Goal: Task Accomplishment & Management: Complete application form

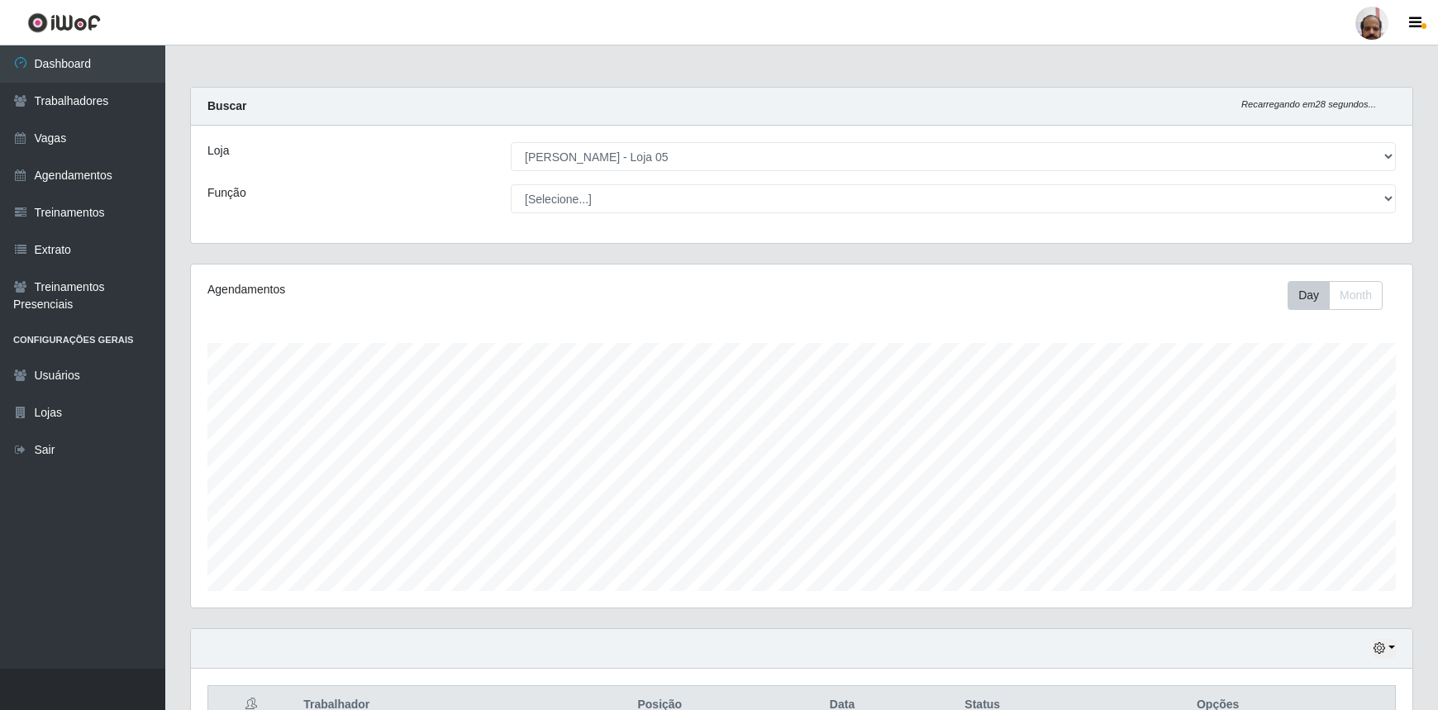
select select "252"
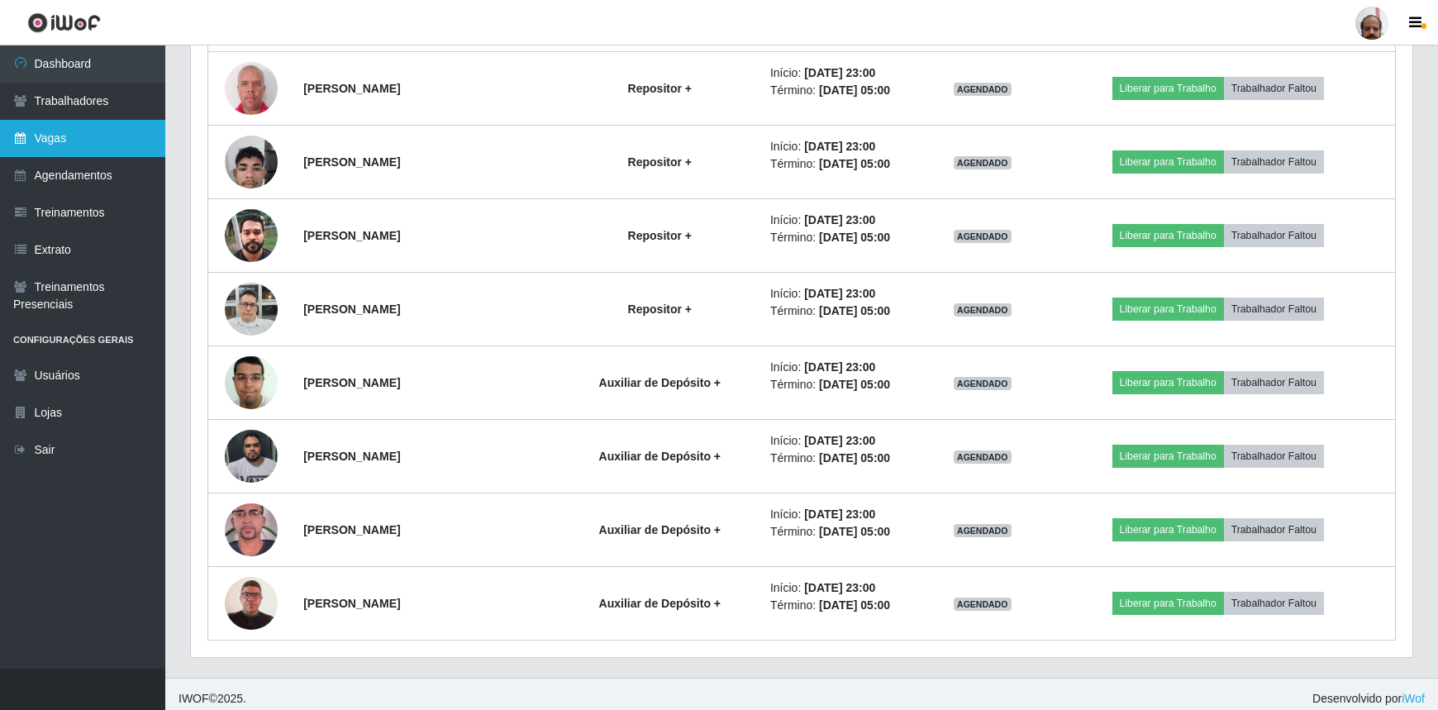
scroll to position [343, 1222]
click at [76, 140] on link "Vagas" at bounding box center [82, 138] width 165 height 37
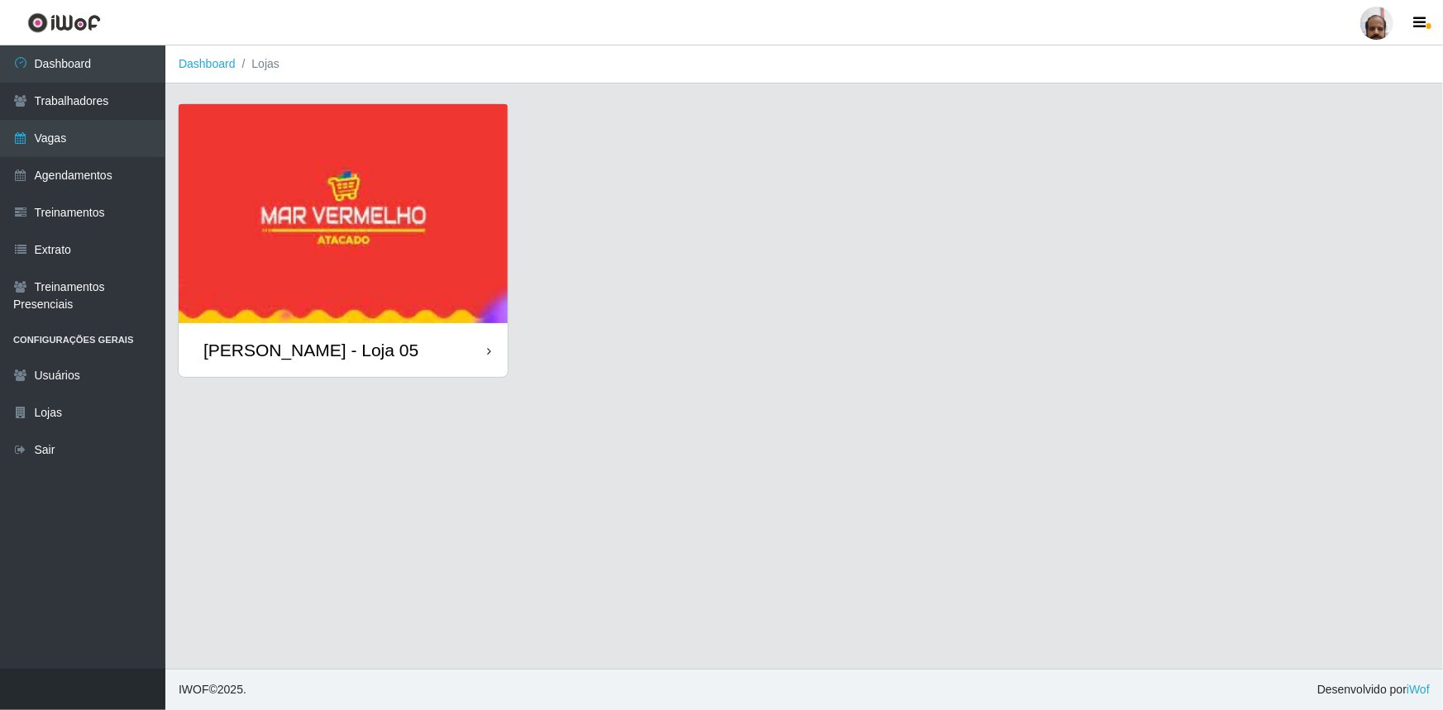
click at [391, 234] on img at bounding box center [343, 213] width 329 height 219
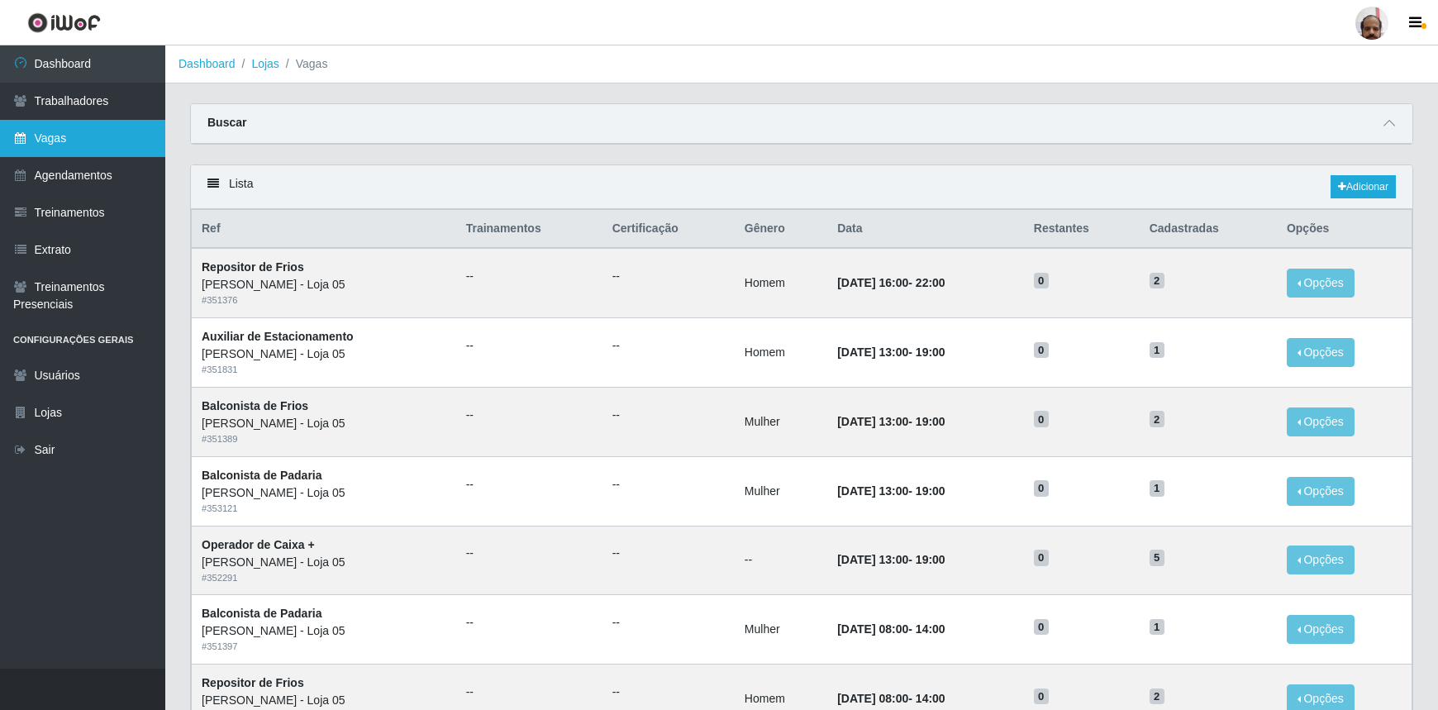
click at [97, 150] on link "Vagas" at bounding box center [82, 138] width 165 height 37
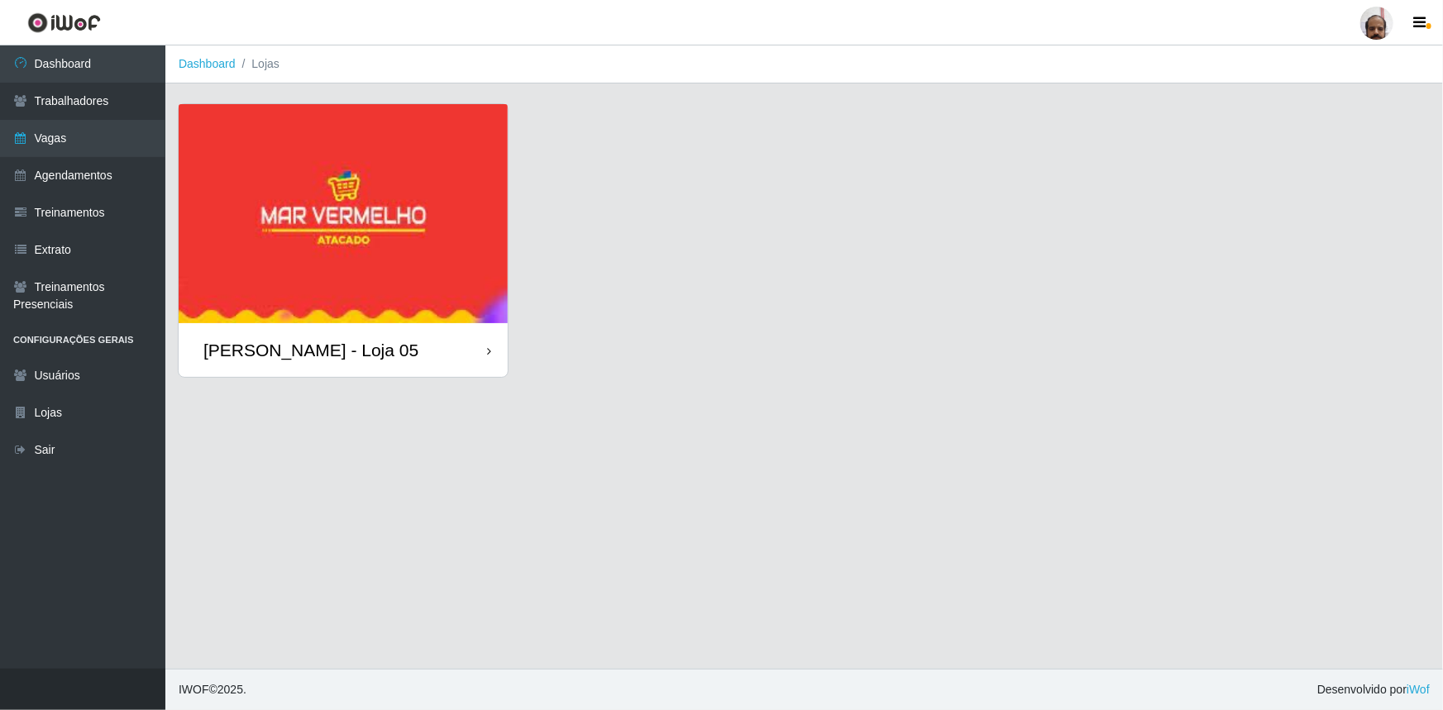
click at [330, 346] on div "[PERSON_NAME] - Loja 05" at bounding box center [310, 350] width 215 height 21
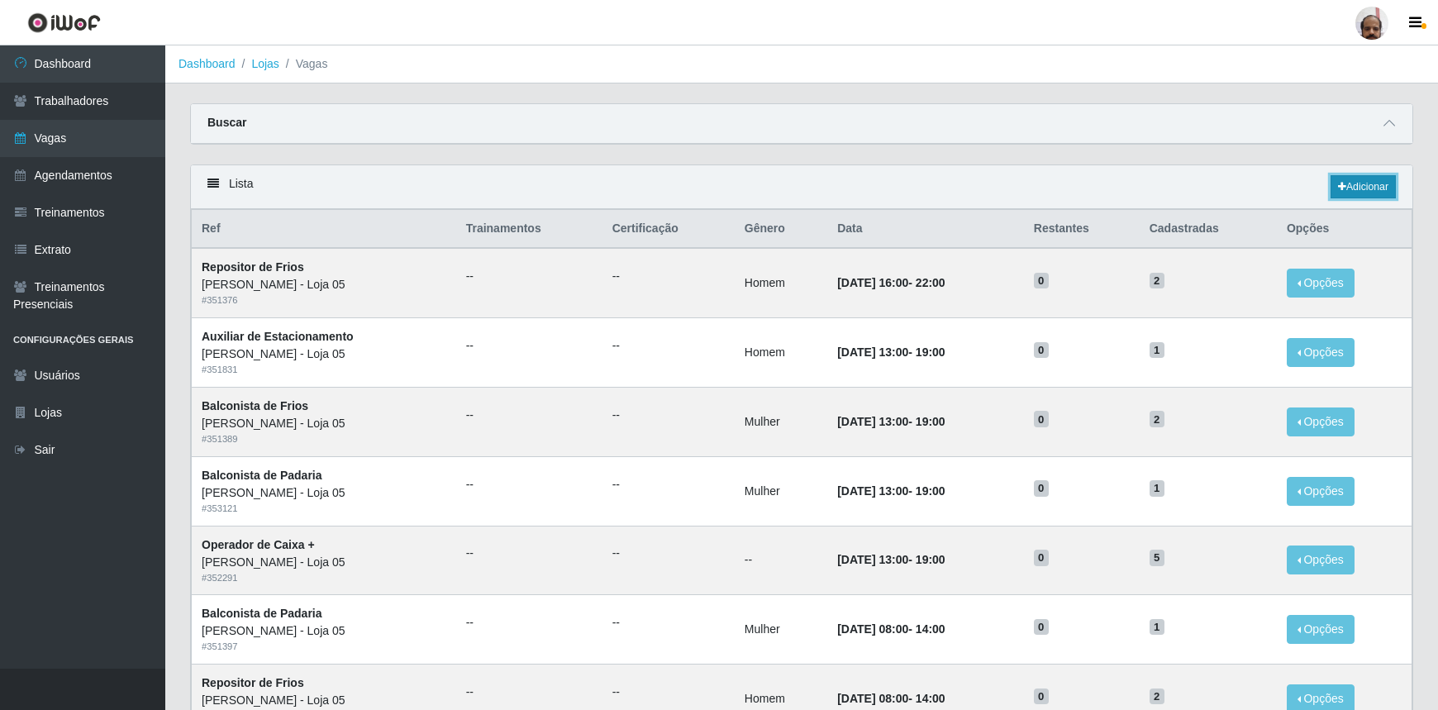
click at [1367, 190] on link "Adicionar" at bounding box center [1363, 186] width 65 height 23
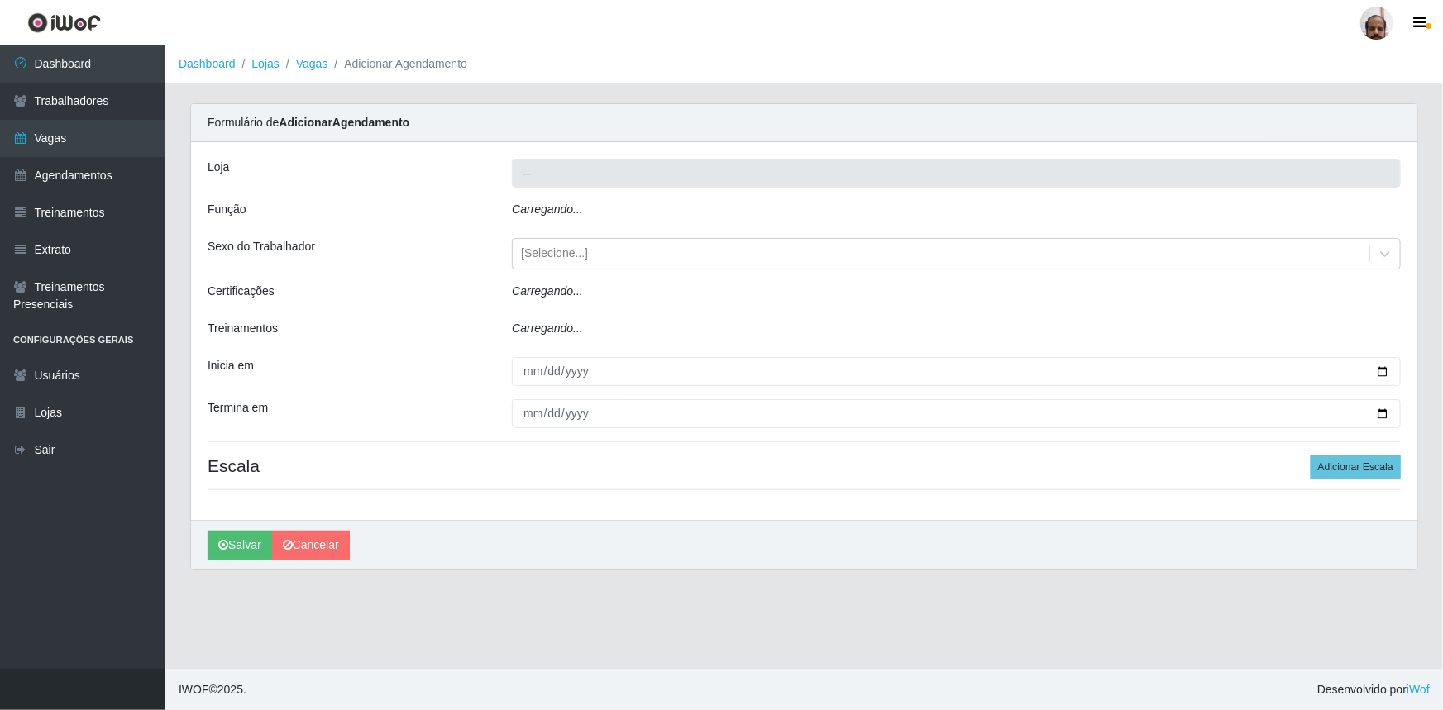
type input "[PERSON_NAME] - Loja 05"
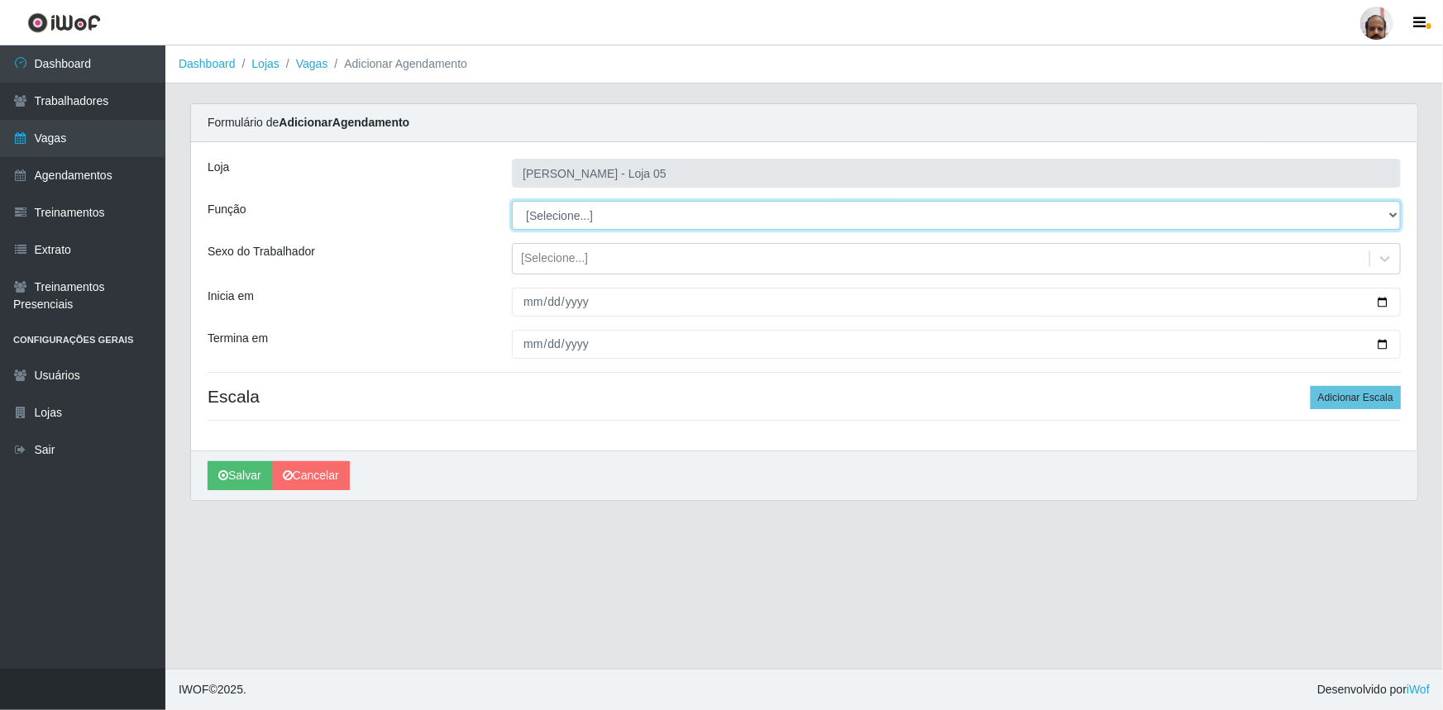
drag, startPoint x: 1394, startPoint y: 212, endPoint x: 1381, endPoint y: 218, distance: 14.4
click at [1394, 212] on select "[Selecione...] ASG ASG + ASG ++ Auxiliar de Depósito Auxiliar de Depósito + Aux…" at bounding box center [956, 215] width 889 height 29
select select "82"
click at [512, 201] on select "[Selecione...] ASG ASG + ASG ++ Auxiliar de Depósito Auxiliar de Depósito + Aux…" at bounding box center [956, 215] width 889 height 29
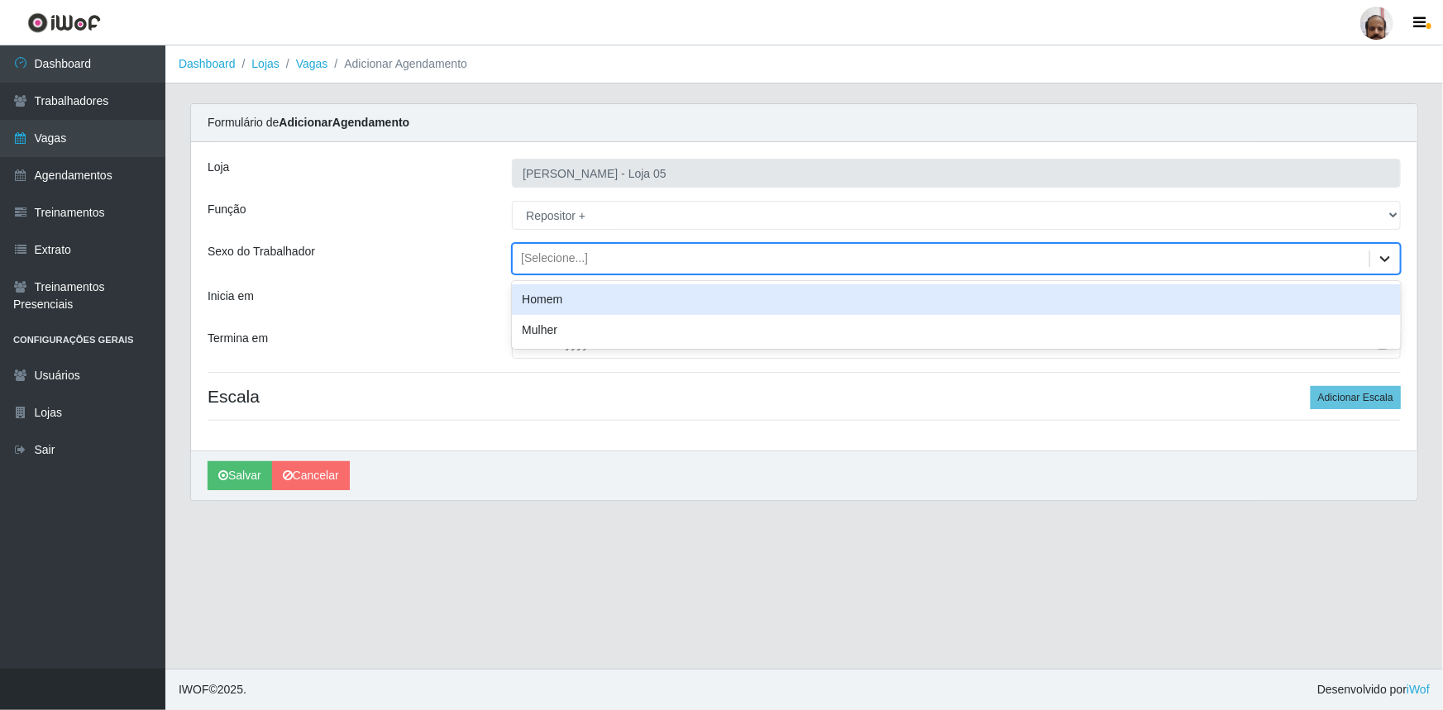
click at [1390, 257] on icon at bounding box center [1384, 258] width 17 height 17
click at [533, 303] on div "Homem" at bounding box center [956, 299] width 889 height 31
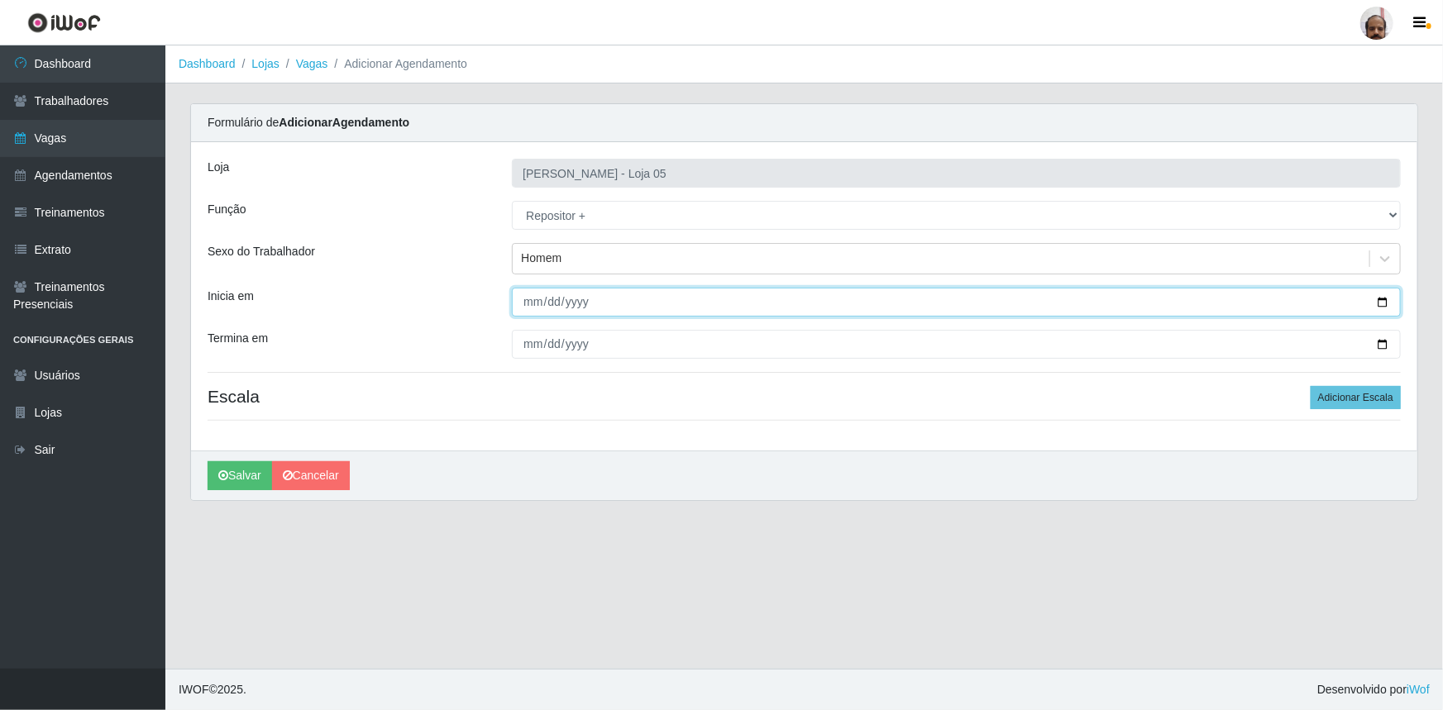
click at [1381, 305] on input "Inicia em" at bounding box center [956, 302] width 889 height 29
type input "[DATE]"
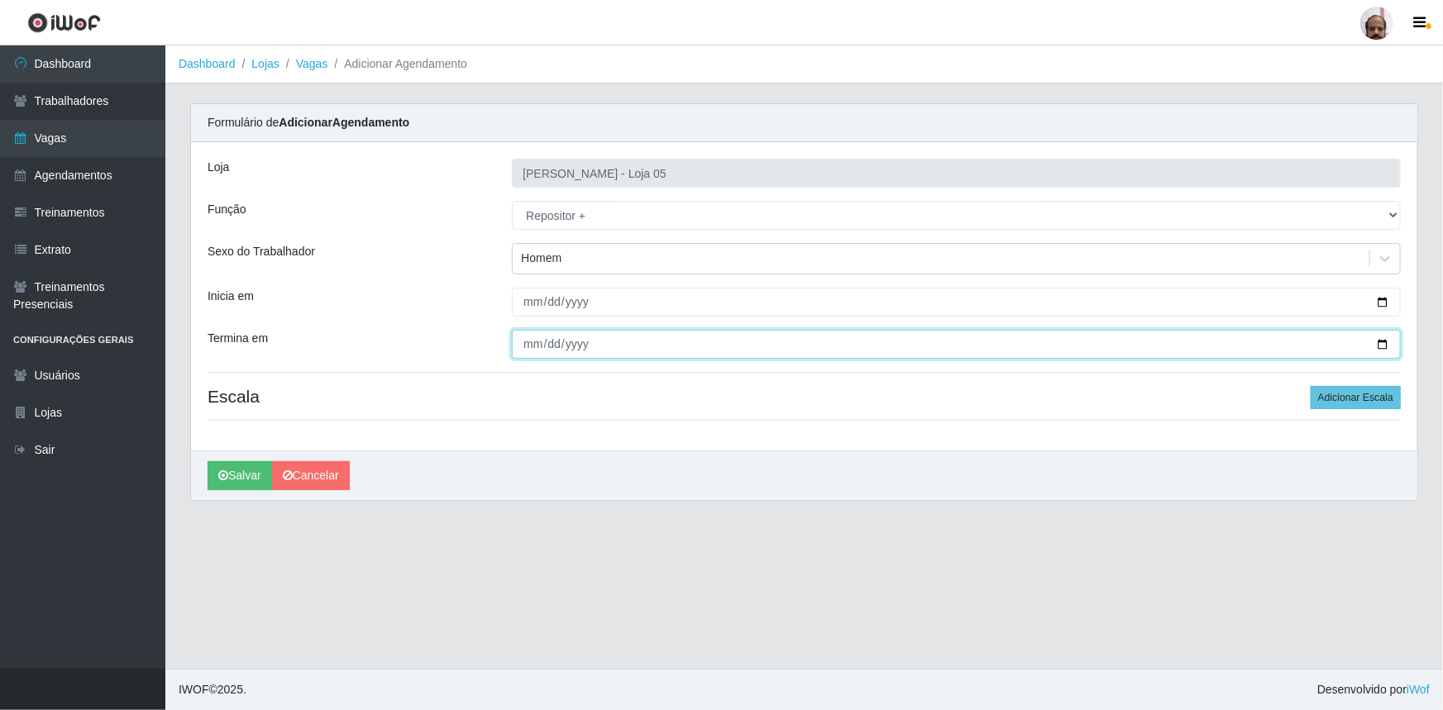
click at [1385, 341] on input "Termina em" at bounding box center [956, 344] width 889 height 29
type input "[DATE]"
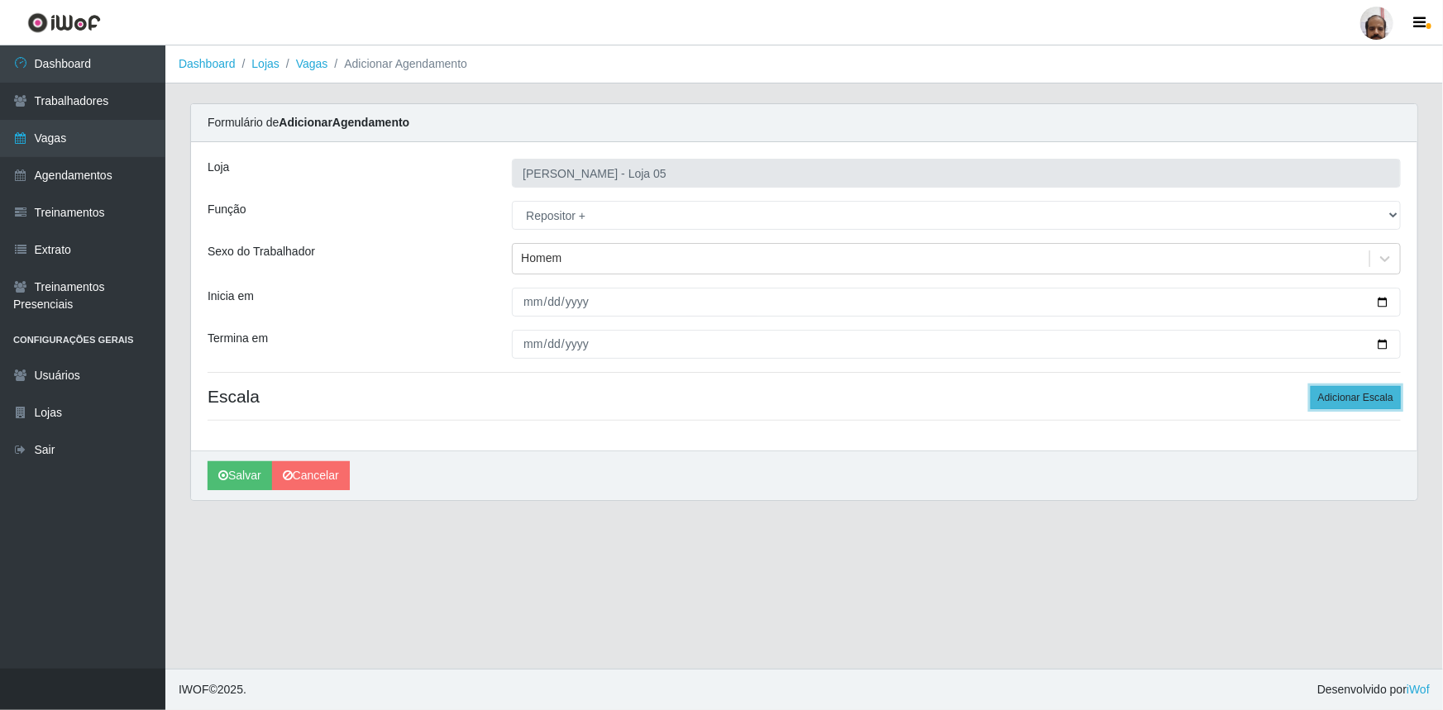
click at [1352, 386] on button "Adicionar Escala" at bounding box center [1355, 397] width 90 height 23
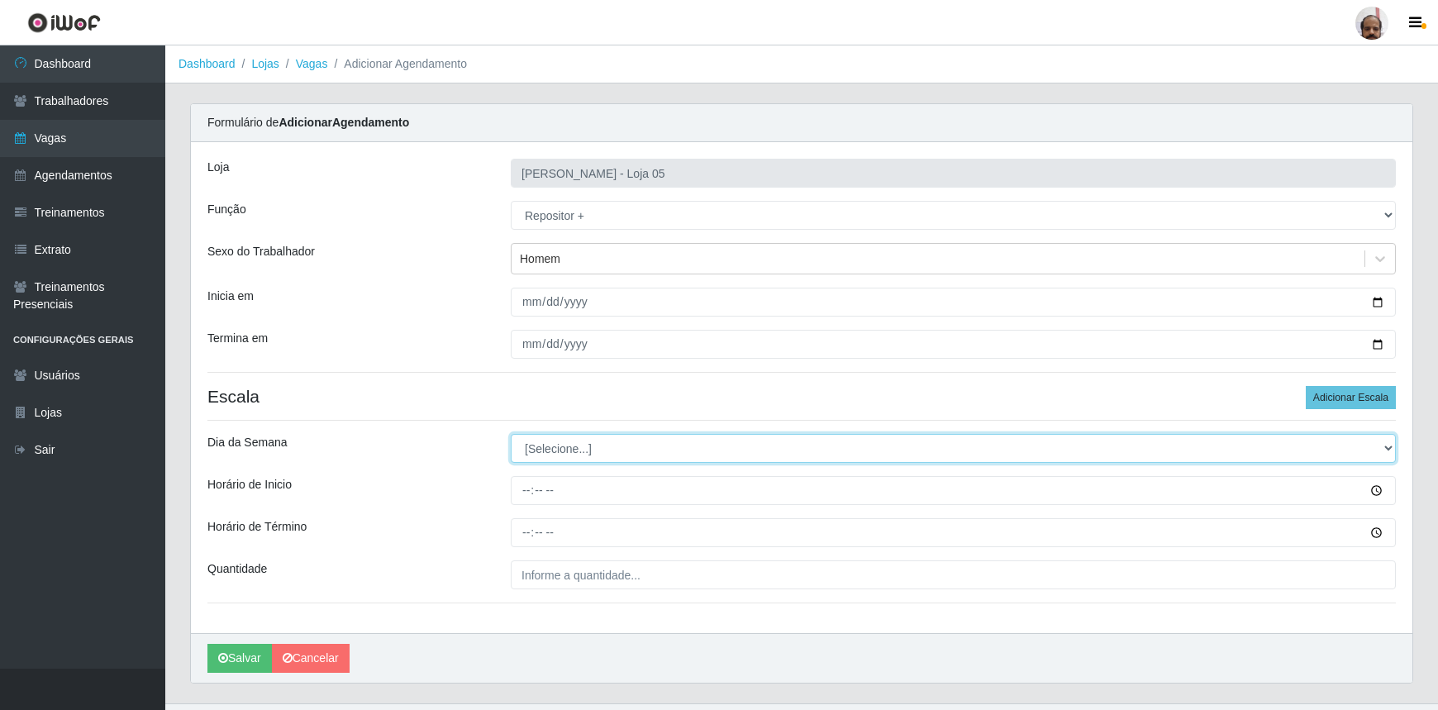
drag, startPoint x: 1388, startPoint y: 446, endPoint x: 1348, endPoint y: 460, distance: 41.8
click at [1388, 446] on select "[Selecione...] Segunda Terça Quarta Quinta Sexta Sábado Domingo" at bounding box center [953, 448] width 885 height 29
select select "5"
click at [511, 434] on select "[Selecione...] Segunda Terça Quarta Quinta Sexta Sábado Domingo" at bounding box center [953, 448] width 885 height 29
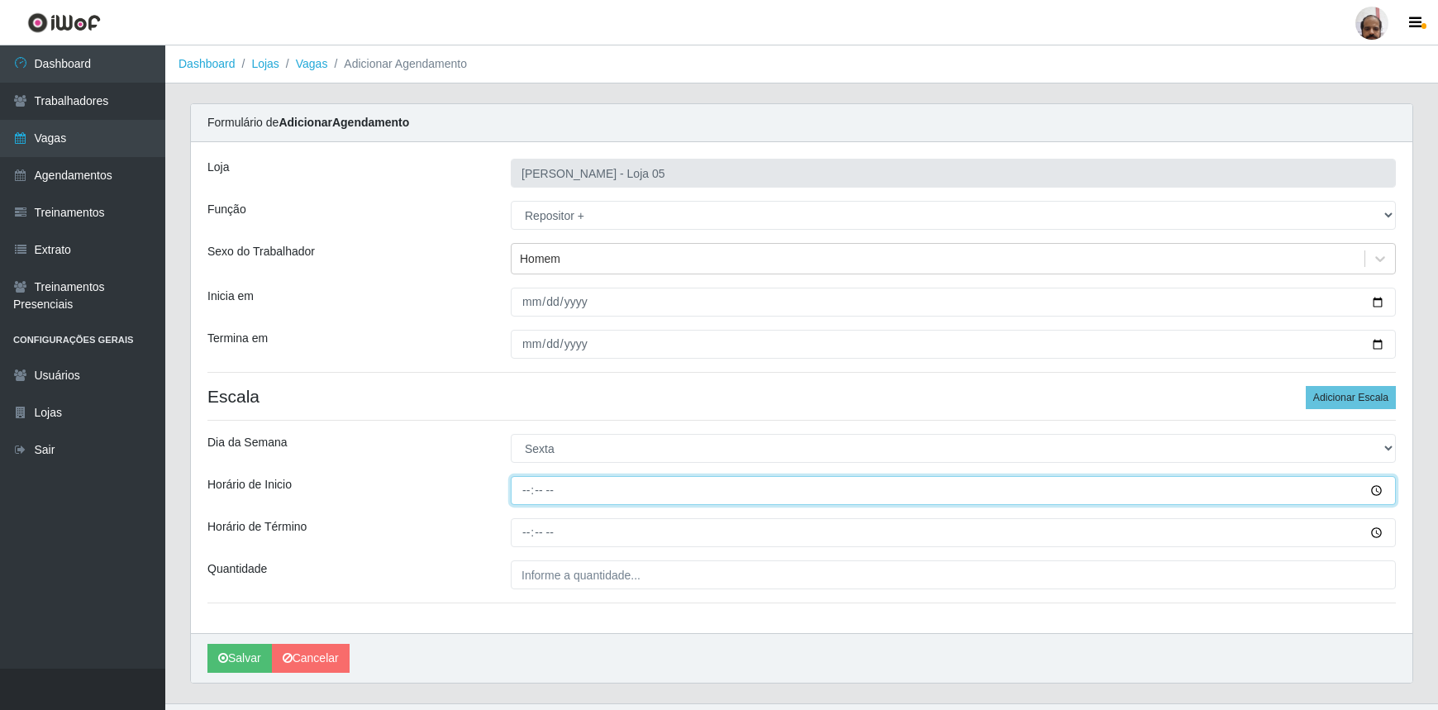
click at [521, 493] on input "Horário de Inicio" at bounding box center [953, 490] width 885 height 29
type input "23:00"
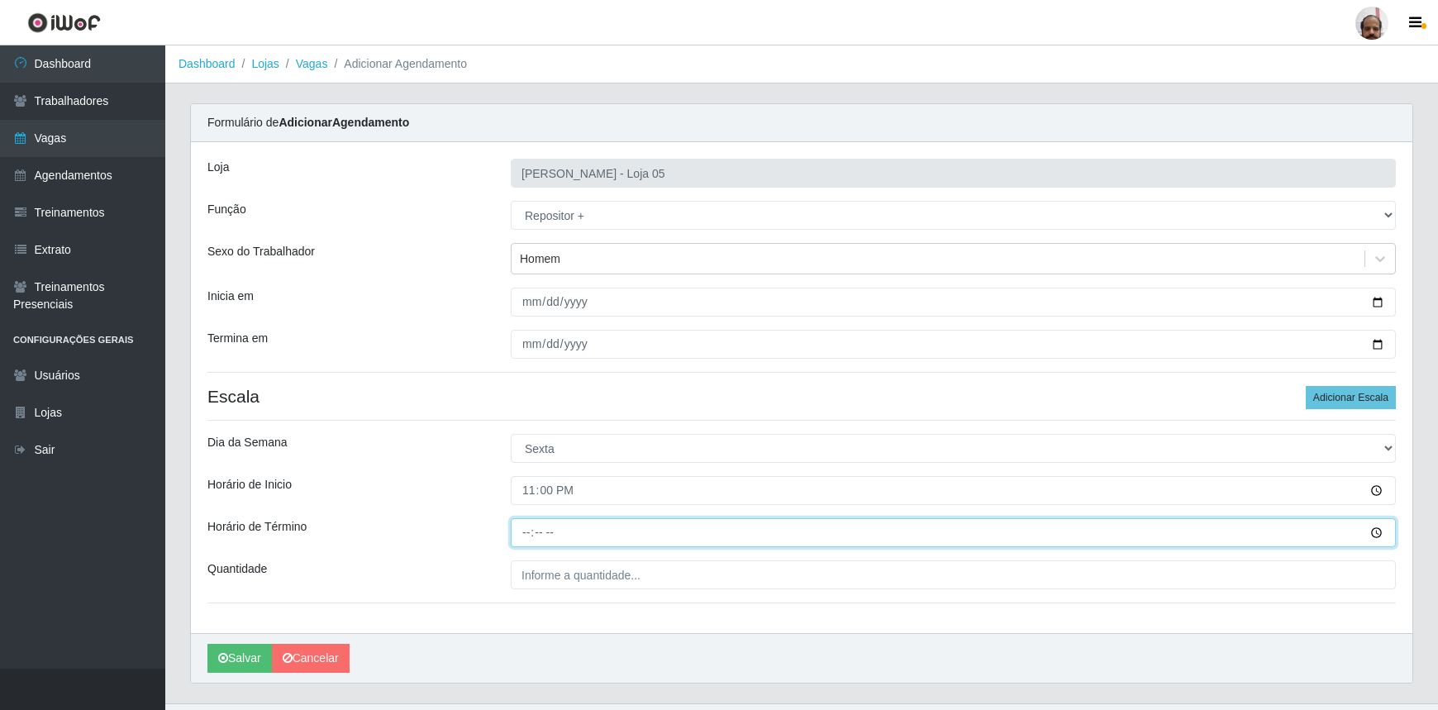
click at [525, 534] on input "Horário de Término" at bounding box center [953, 532] width 885 height 29
type input "05:00"
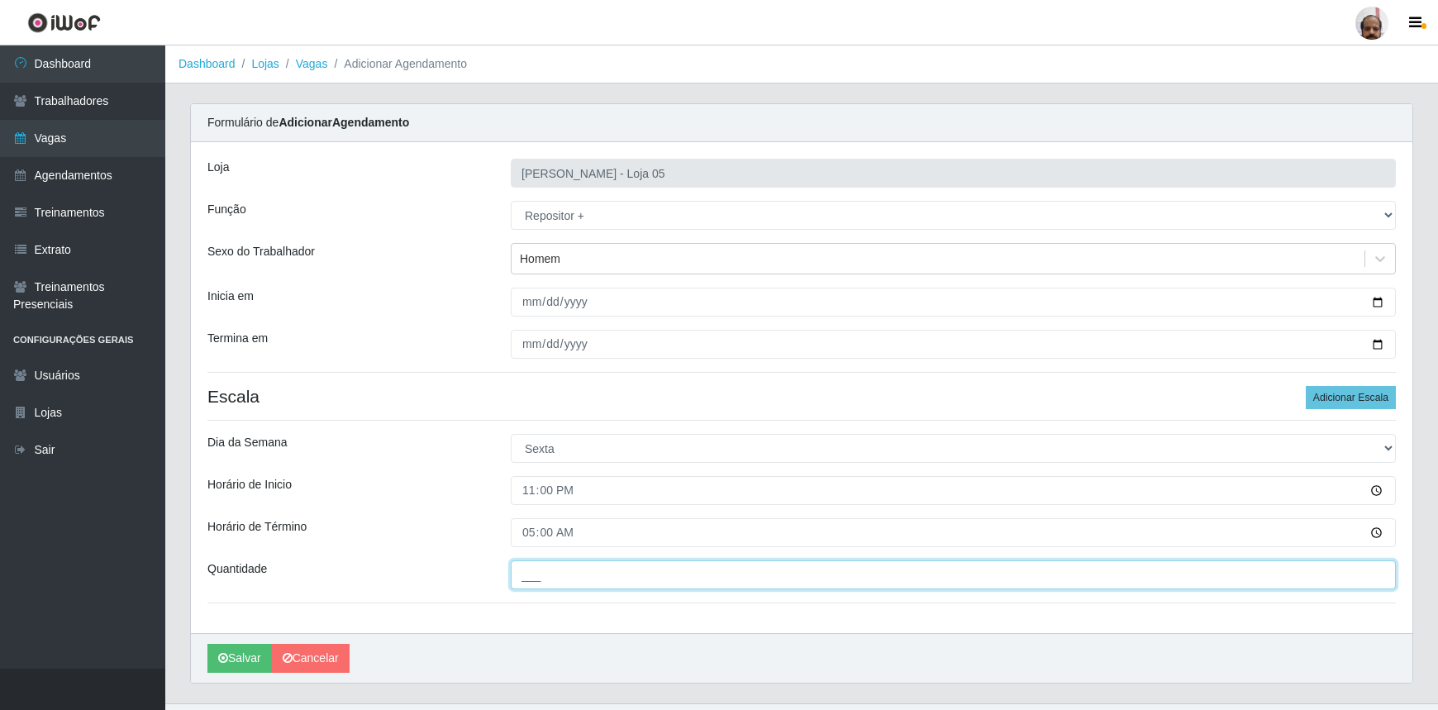
click at [527, 561] on input "___" at bounding box center [953, 574] width 885 height 29
type input "5__"
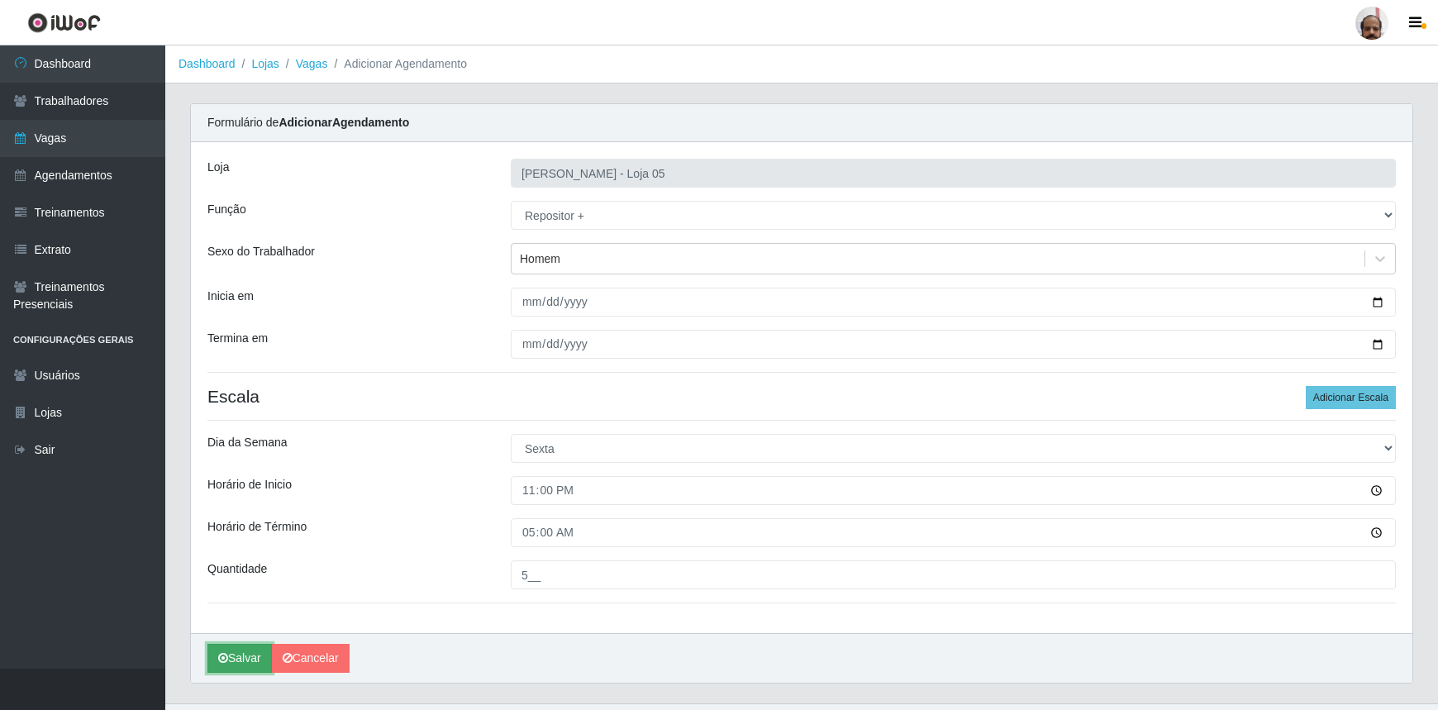
click at [250, 660] on button "Salvar" at bounding box center [239, 658] width 64 height 29
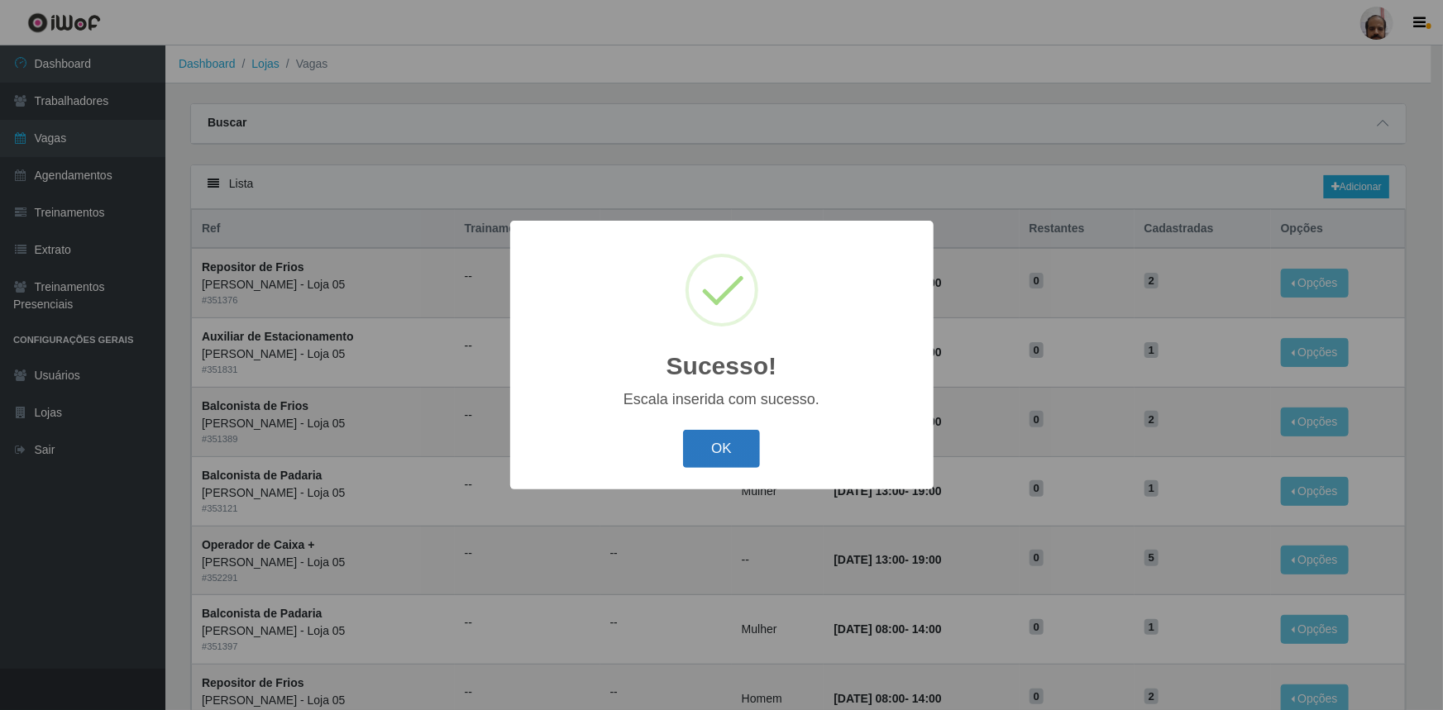
click at [743, 450] on button "OK" at bounding box center [721, 449] width 77 height 39
